Goal: Task Accomplishment & Management: Complete application form

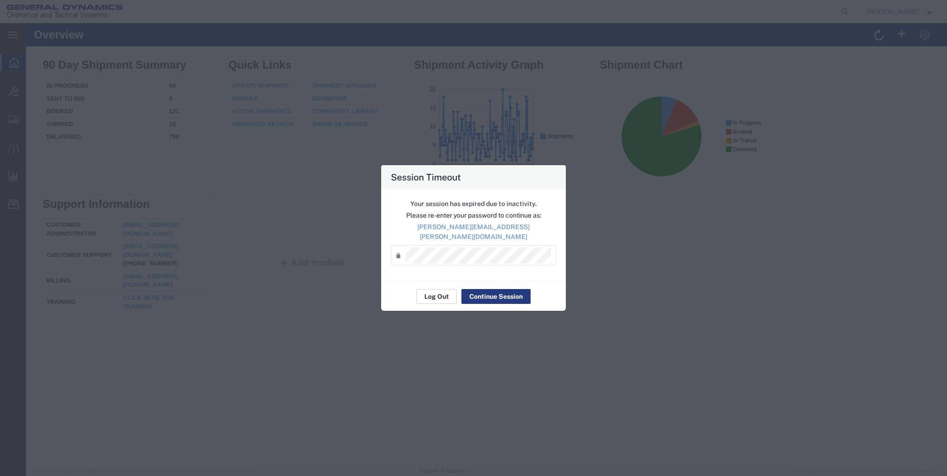
click at [445, 294] on button "Log Out" at bounding box center [436, 296] width 40 height 15
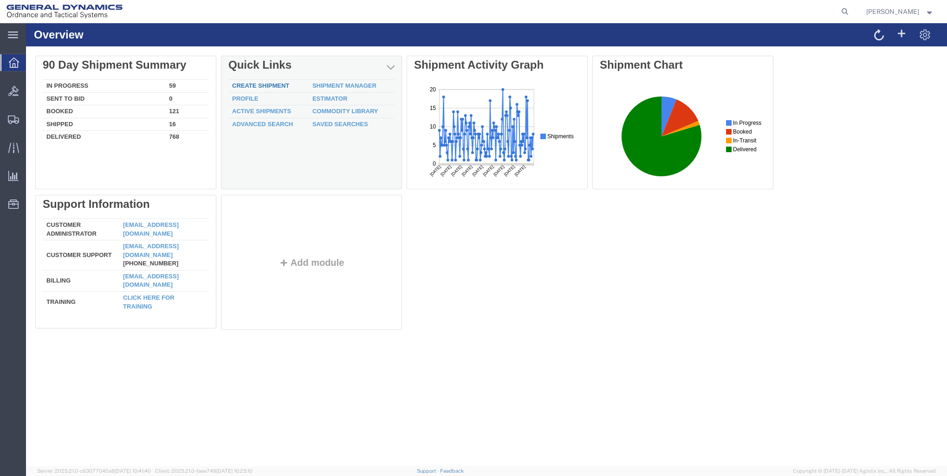
click at [264, 86] on link "Create Shipment" at bounding box center [260, 85] width 57 height 7
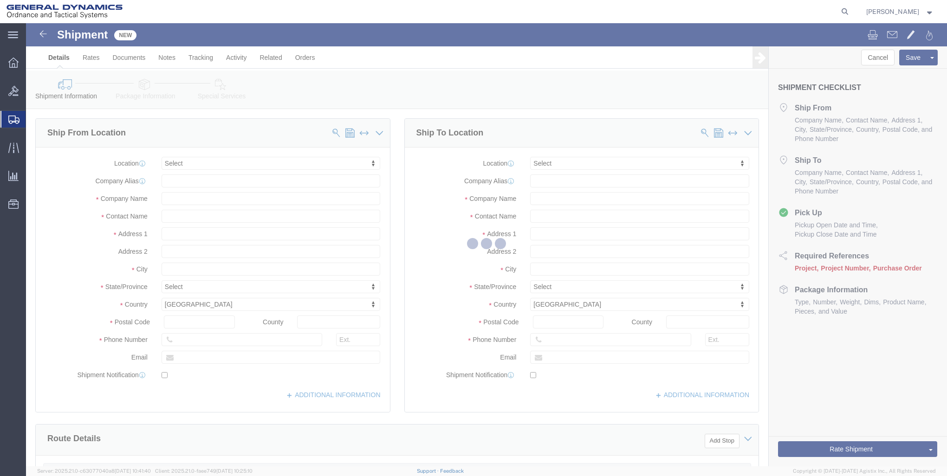
select select
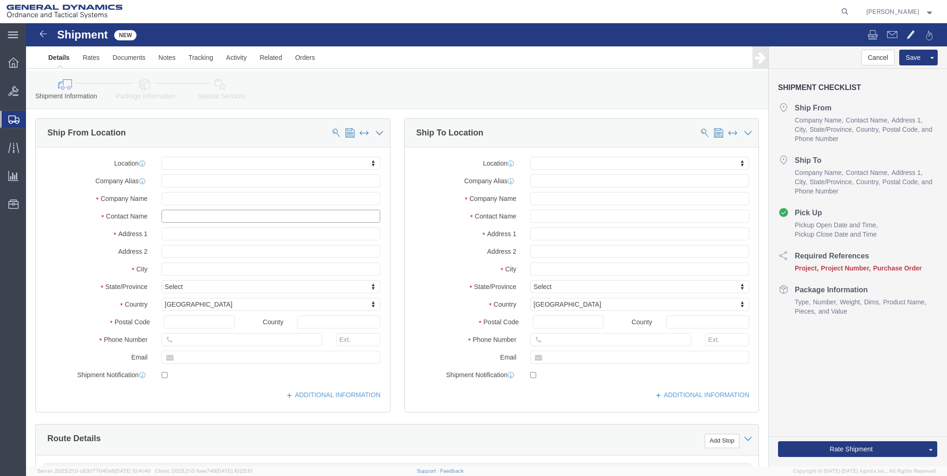
click input "text"
type input "GD-OTS RED"
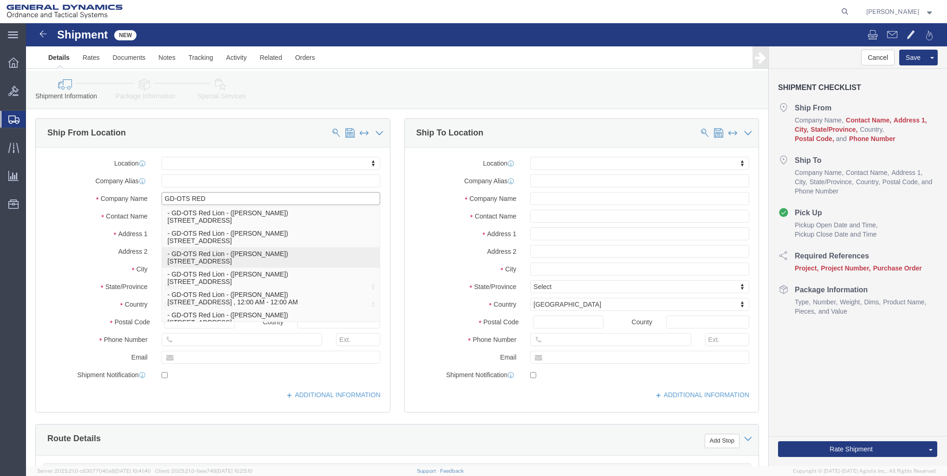
scroll to position [42, 0]
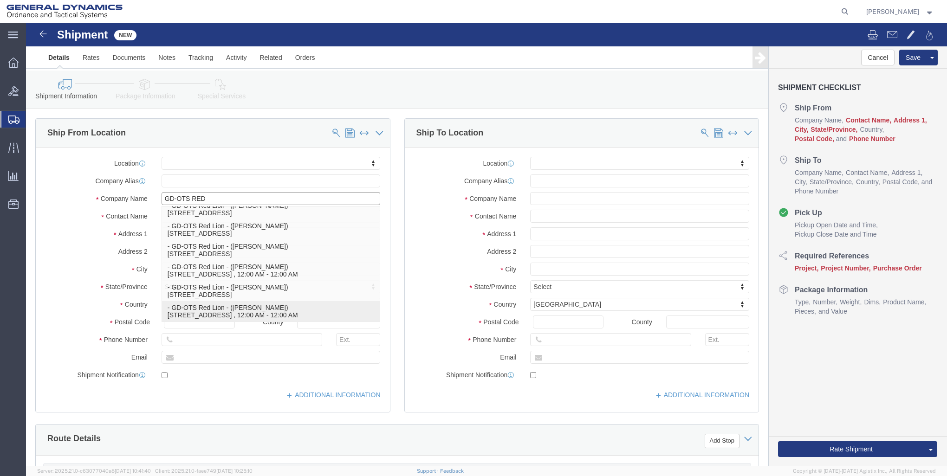
click p "- GD-OTS Red Lion - (Sharon Dinterman) 200 East High Street, RED LION, PA, 1735…"
select select
type input "GD-OTS Red Lion"
type input "Sharon Dinterman"
type input "200 East High Street"
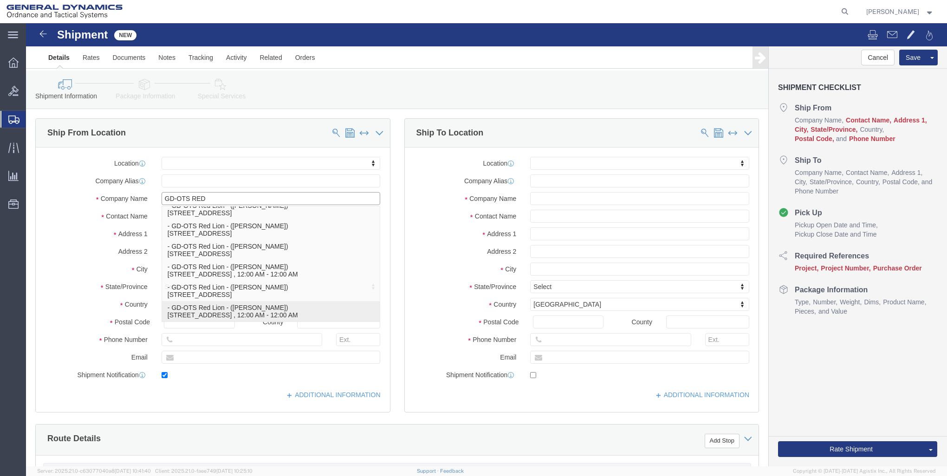
type input "RED LION"
type input "17356"
type input "717-246-8256"
type input "sharon.dinterman@gd-ots.com"
checkbox input "true"
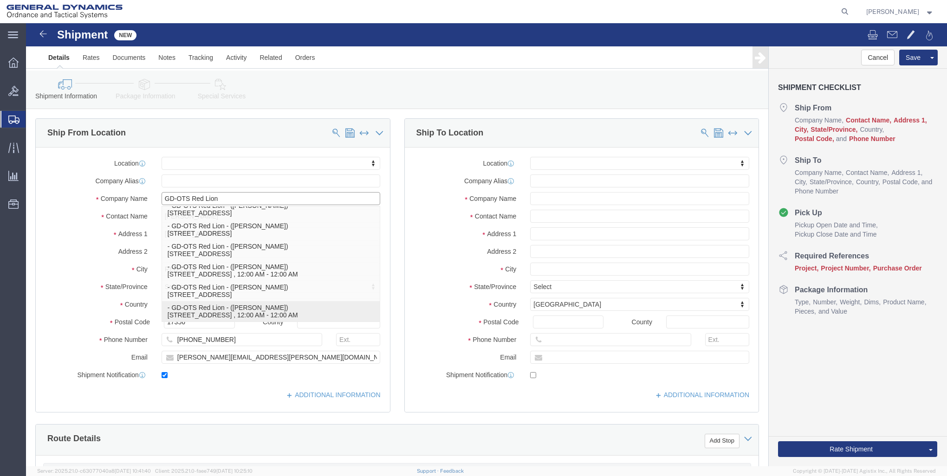
select select "PA"
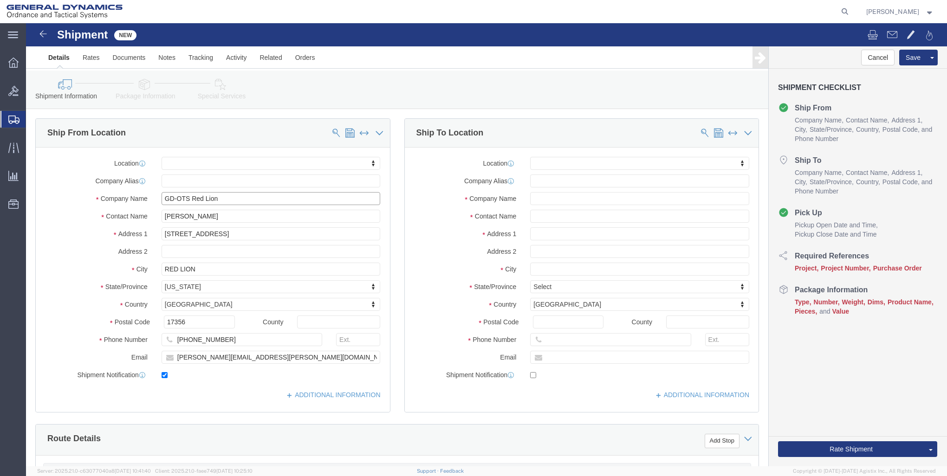
type input "GD-OTS Red Lion"
click input "text"
type input "GD-OTS MAR"
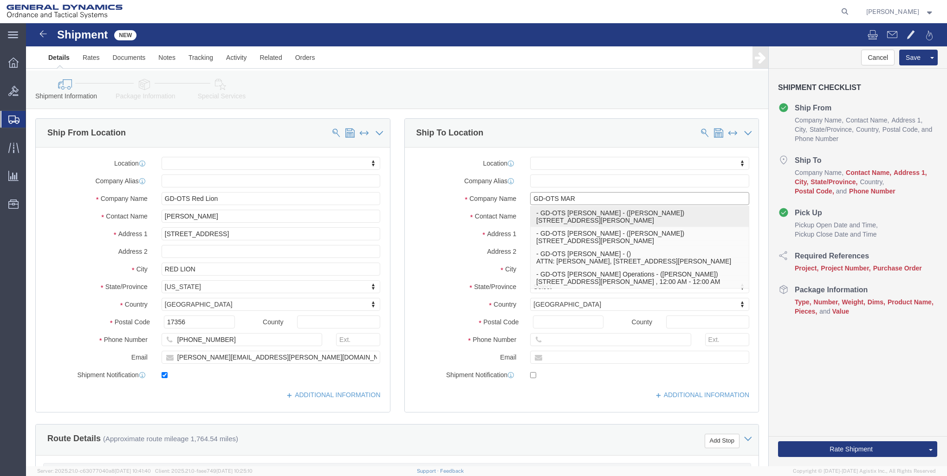
click p "- GD-OTS MARION - (JASON WALKER) 8000 OGDEN ROAD, MARION, IL, 62959, US"
select select
type input "GD-OTS MARION"
type input "JASON WALKER"
type input "8000 OGDEN ROAD"
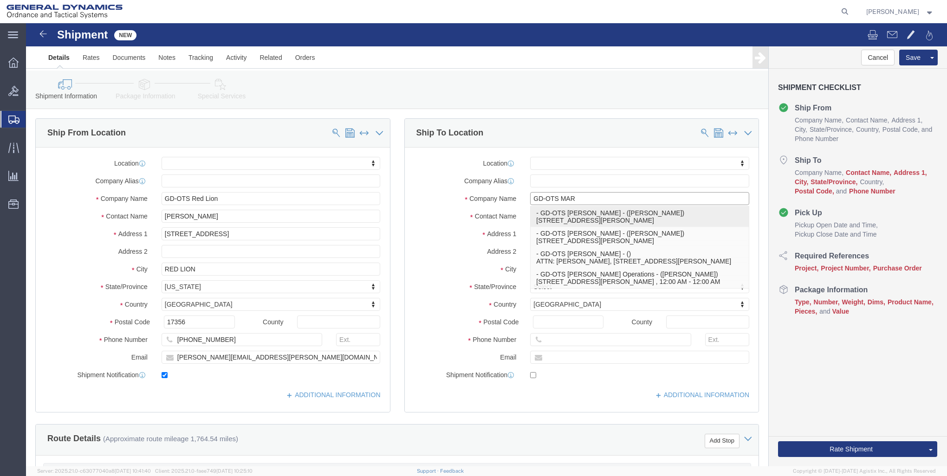
type input "MARION"
type input "62959"
type input "618-294-1911"
select select "IL"
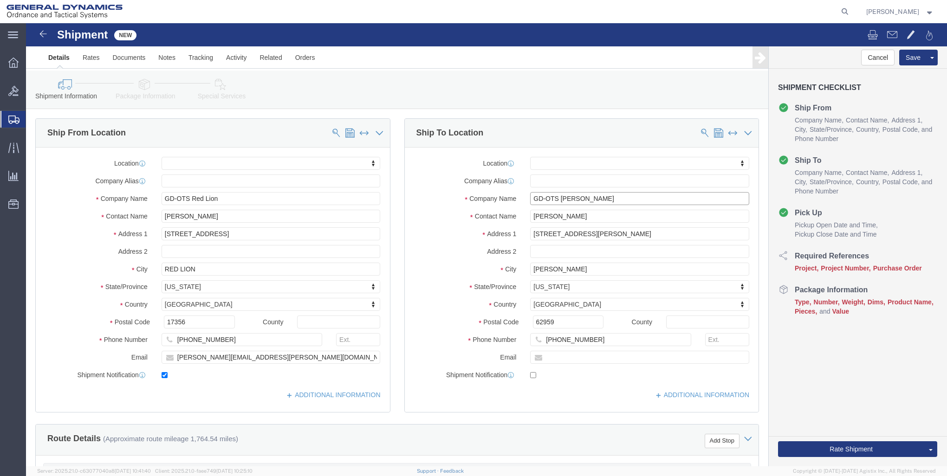
type input "GD-OTS MARION"
click input "JASON WALKER"
type input "J"
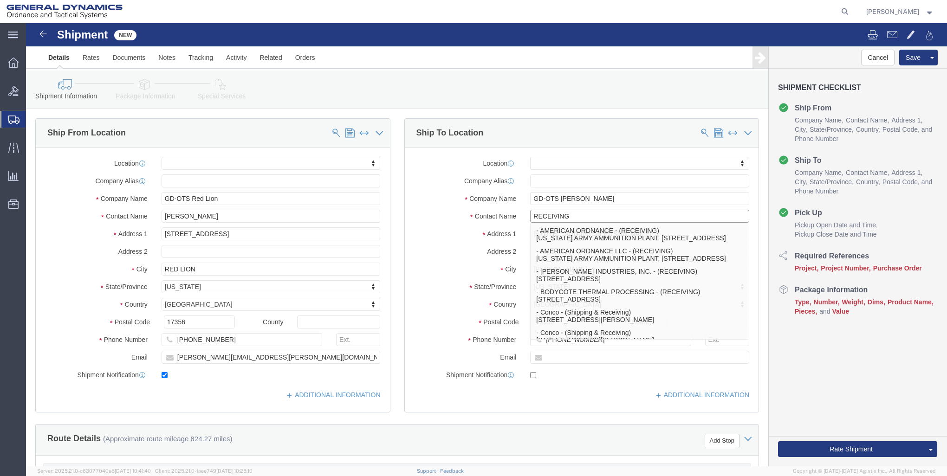
type input "RECEIVING"
click label "Address 2"
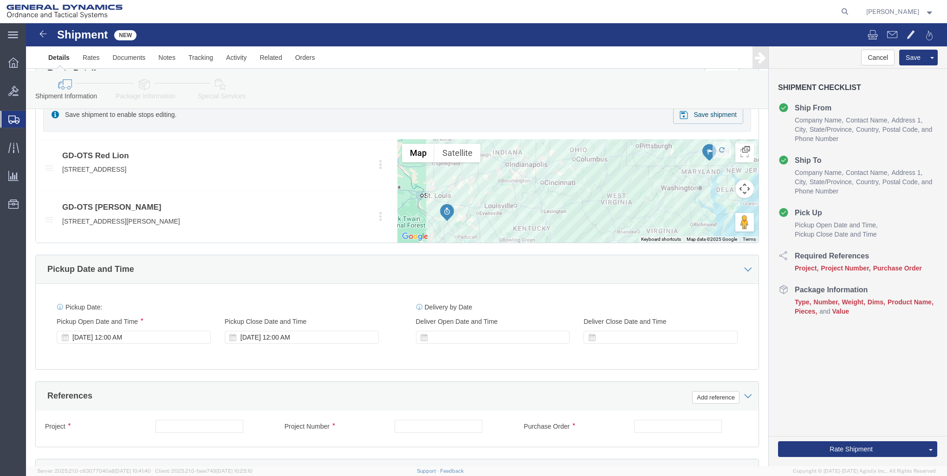
scroll to position [371, 0]
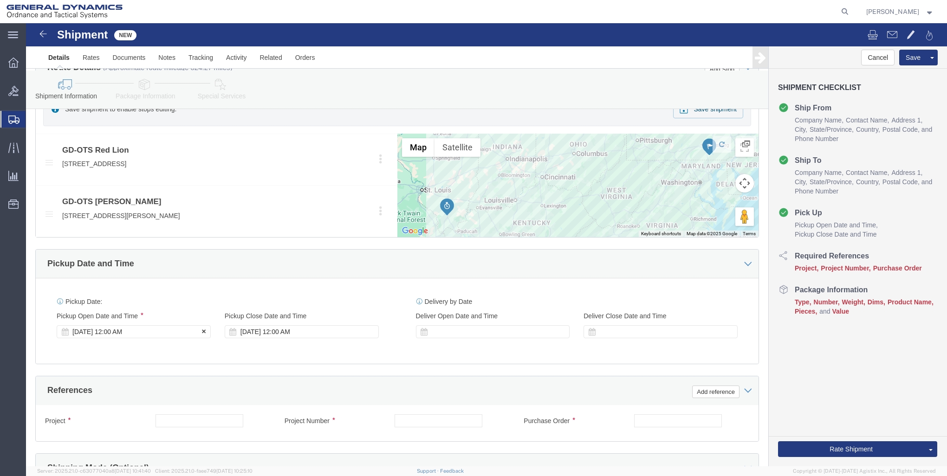
click div "Oct 15 2025 12:00 AM"
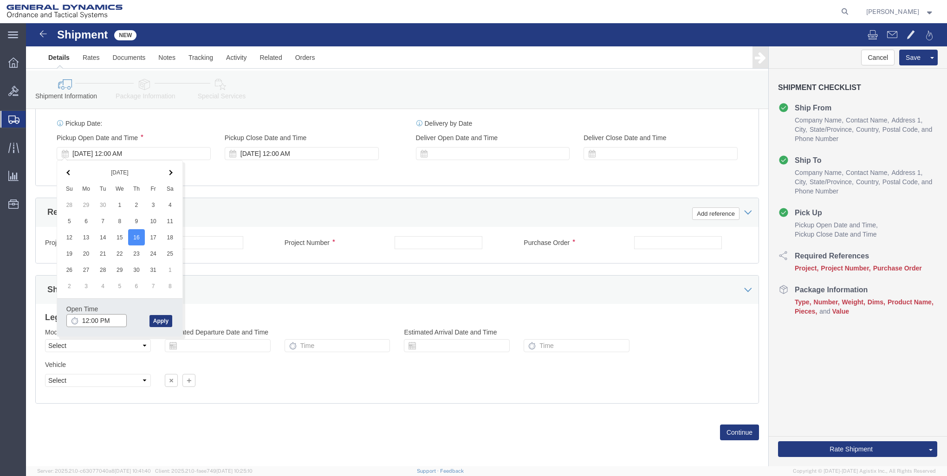
click input "12:00 PM"
type input "3:00 PM"
click button "Apply"
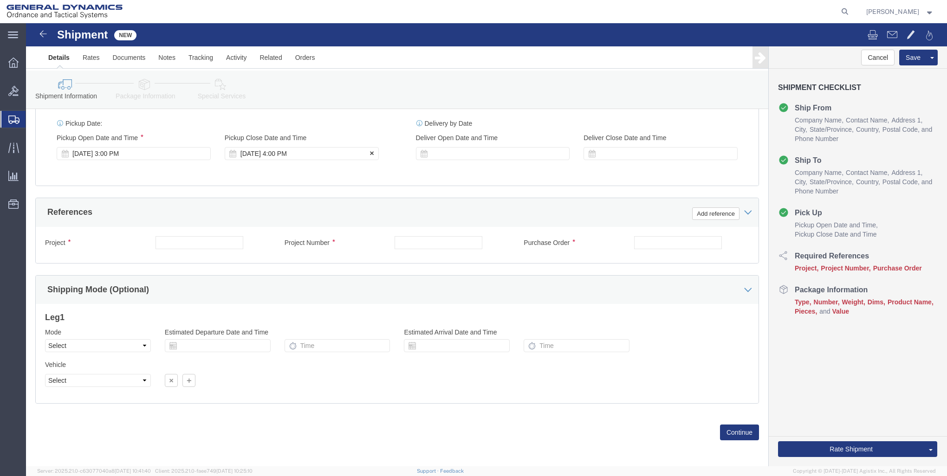
click div "Oct 16 2025 4:00 PM"
type input "5:00 PM"
click button "Apply"
click input "text"
type input "30100305"
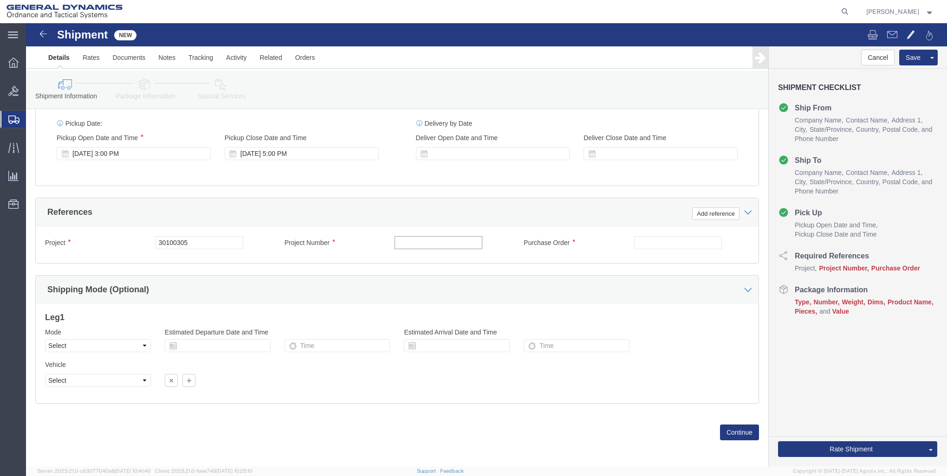
click input "text"
type input "30100305"
click input "30100305"
type input "3"
type input "1000"
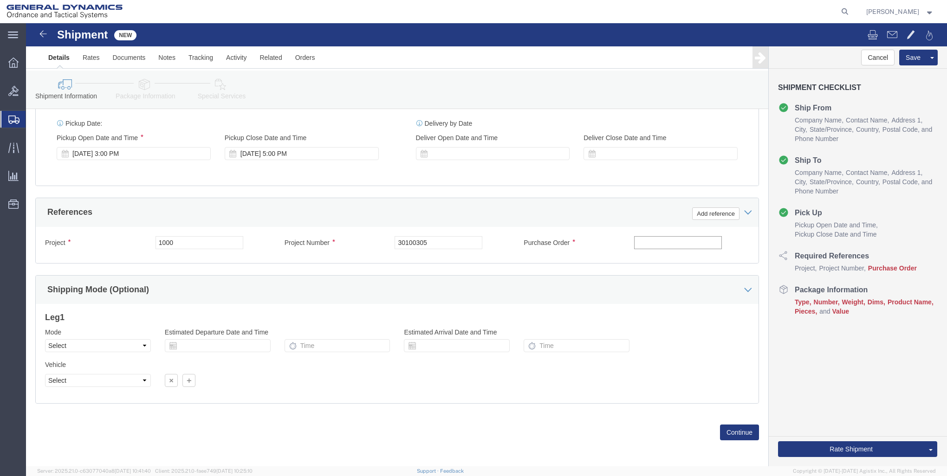
click input "text"
type input "KEWD01SPT"
click button "Continue"
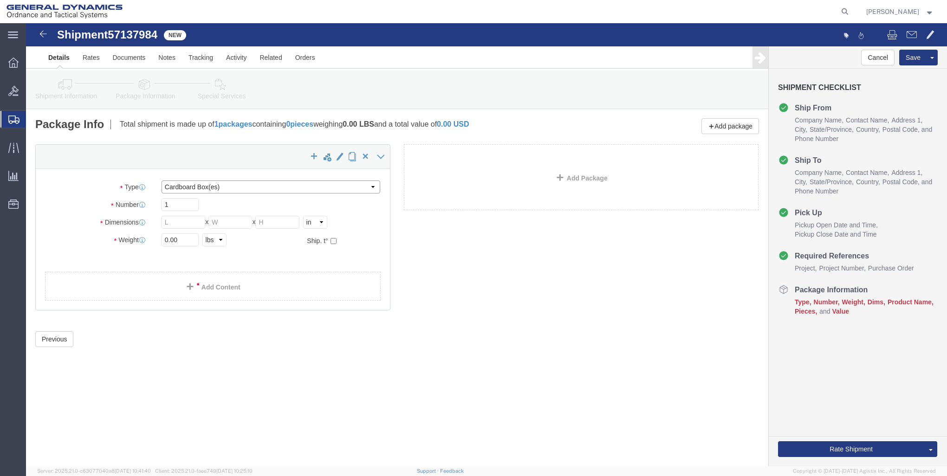
click select "Select Bale(s) Basket(s) Bolt(s) Bottle(s) Buckets Bulk Bundle(s) Can(s) Cardbo…"
select select "CRAT"
click select "Select Bale(s) Basket(s) Bolt(s) Bottle(s) Buckets Bulk Bundle(s) Can(s) Cardbo…"
click input "text"
click input "42"
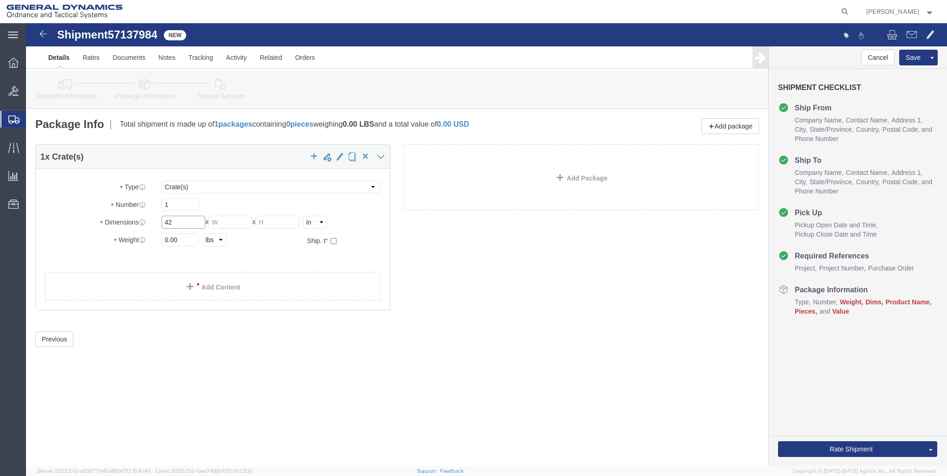
type input "4"
type input "47"
type input "42"
type input "39"
click input "0.00"
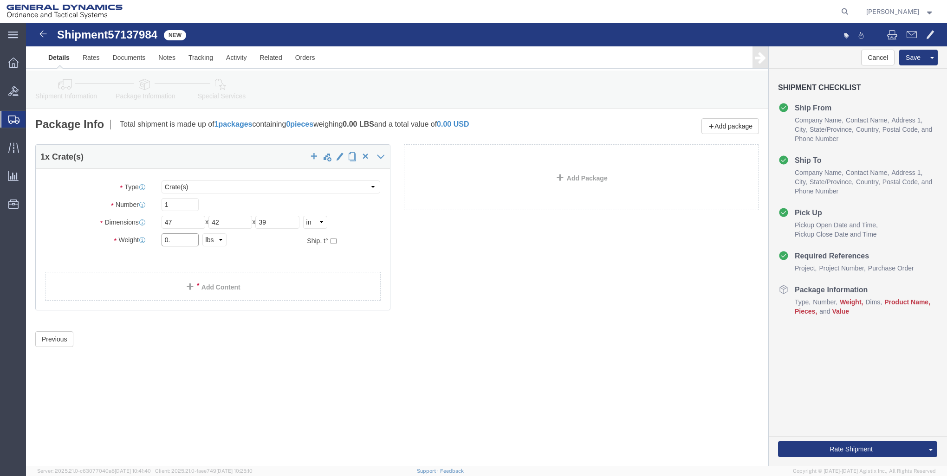
type input "0"
click input "text"
type input "864"
click link "Add Content"
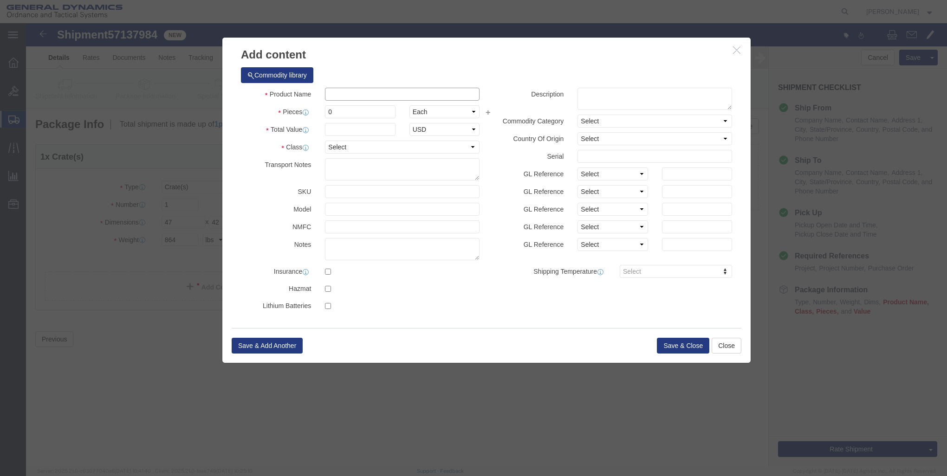
click input "text"
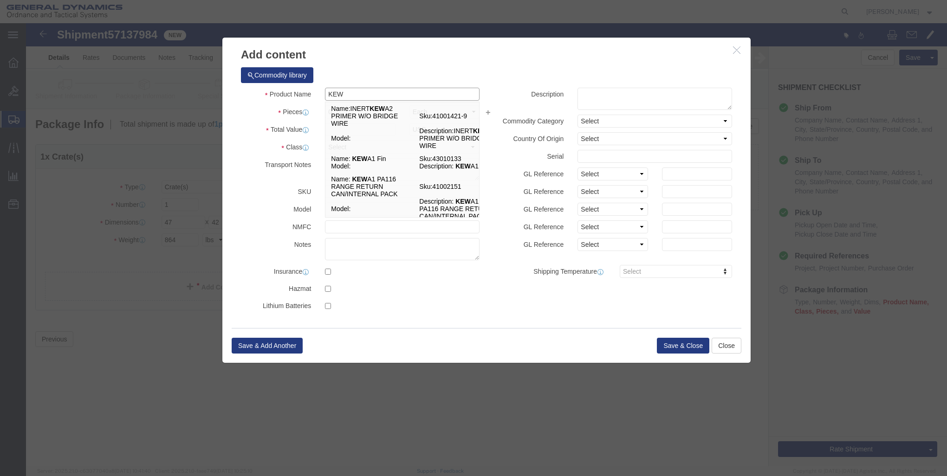
type input "KEW A1 PSA"
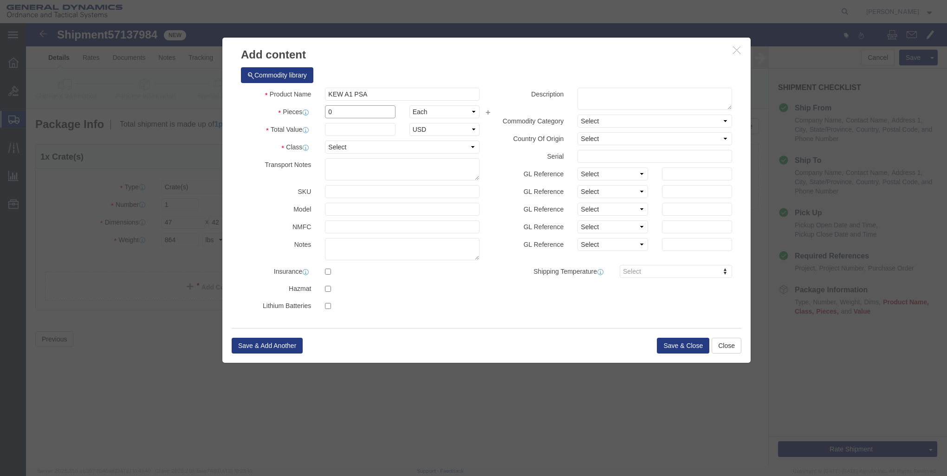
click input "0"
type input "19"
click label "Total Value"
click input "text"
type input "1"
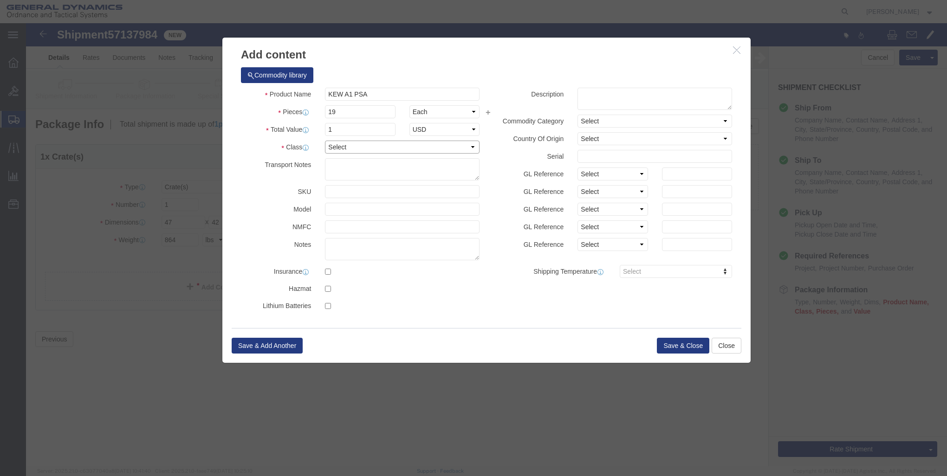
click select "Select 50 55 60 65 70 85 92.5 100 125 175 250 300 400"
select select "85"
click select "Select 50 55 60 65 70 85 92.5 100 125 175 250 300 400"
click button "Save & Close"
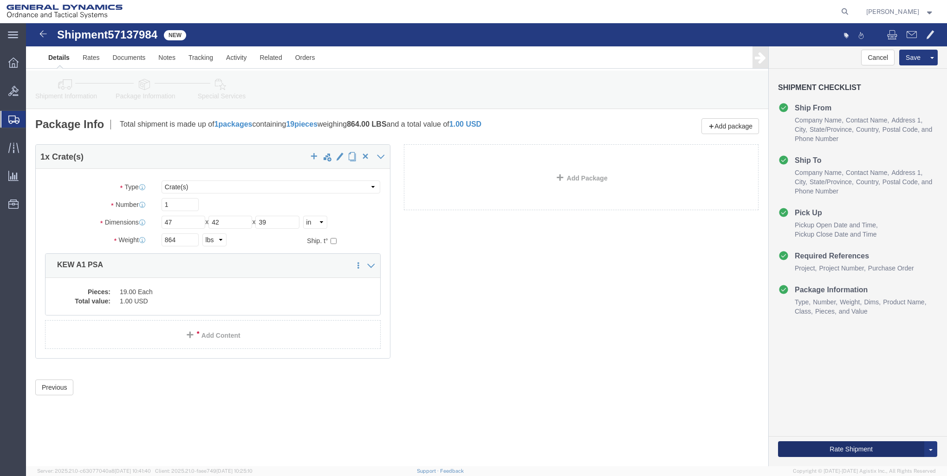
click button "Rate Shipment"
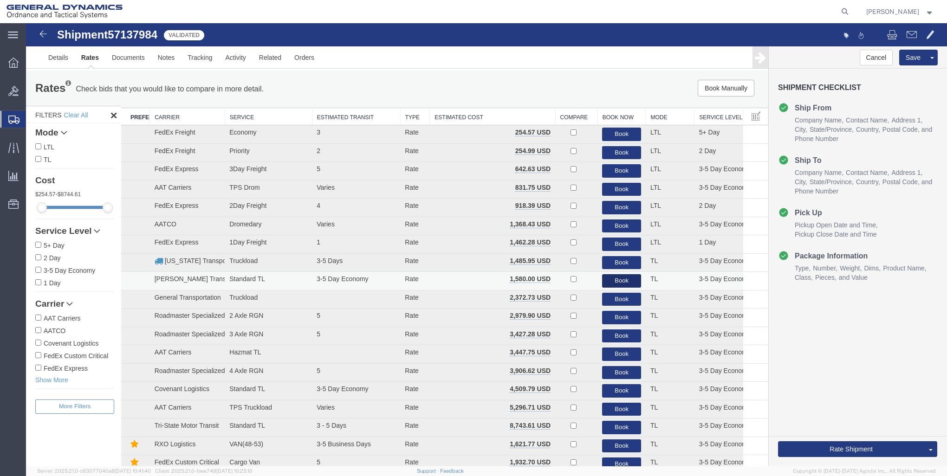
click at [608, 280] on button "Book" at bounding box center [621, 280] width 39 height 13
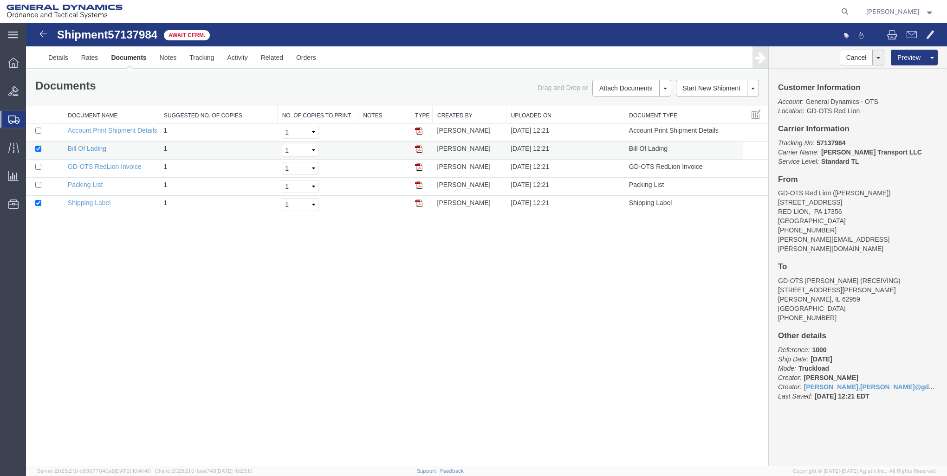
click at [419, 147] on img at bounding box center [418, 148] width 7 height 7
click at [15, 63] on icon at bounding box center [13, 63] width 10 height 10
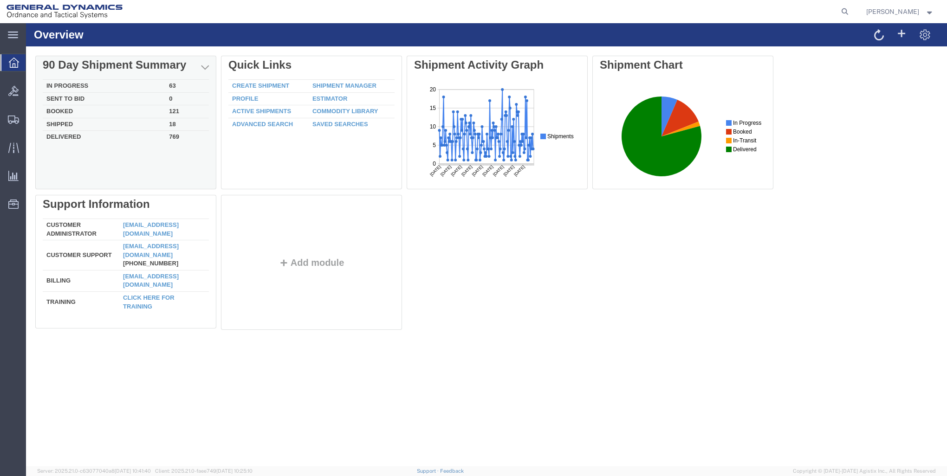
click at [64, 112] on td "Booked" at bounding box center [104, 111] width 123 height 13
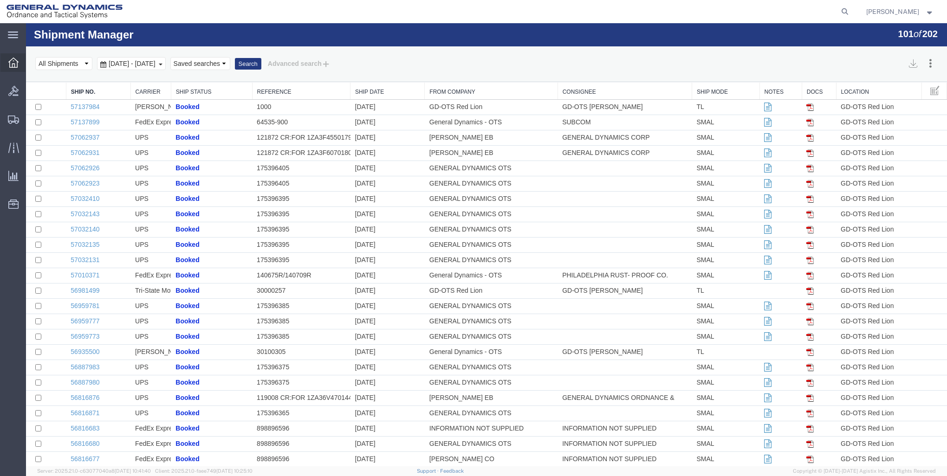
click at [13, 62] on icon at bounding box center [13, 63] width 10 height 10
